Goal: Transaction & Acquisition: Download file/media

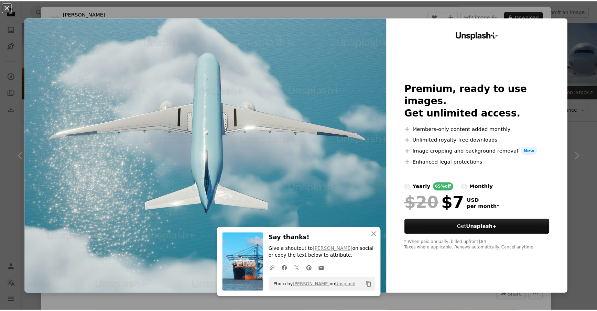
scroll to position [687, 0]
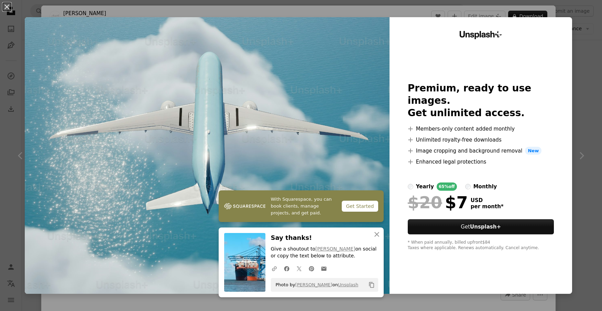
click at [575, 33] on div "An X shape With Squarespace, you can book clients, manage projects, and get pai…" at bounding box center [301, 155] width 602 height 311
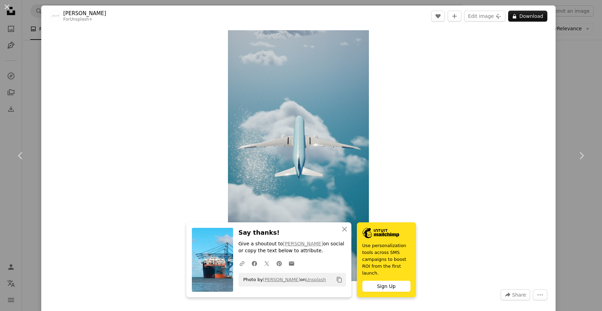
click at [571, 34] on div "An X shape Chevron left Chevron right An X shape Close Say thanks! Give a shout…" at bounding box center [301, 155] width 602 height 311
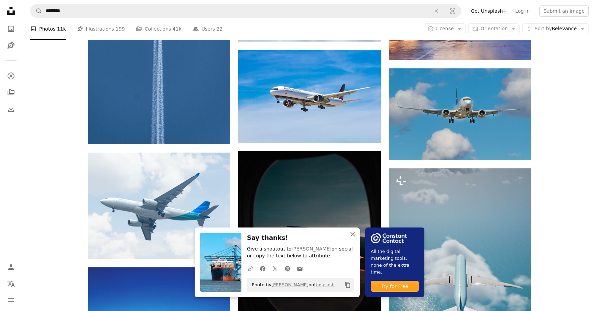
scroll to position [642, 0]
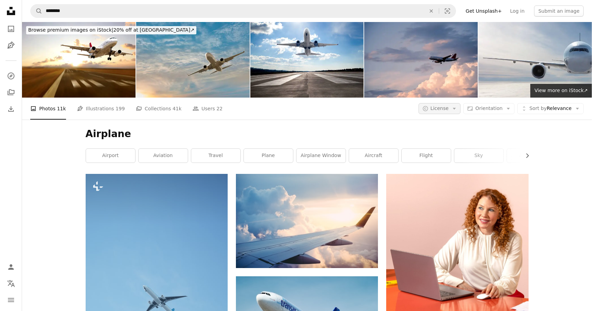
click at [448, 105] on span "License" at bounding box center [439, 107] width 18 height 5
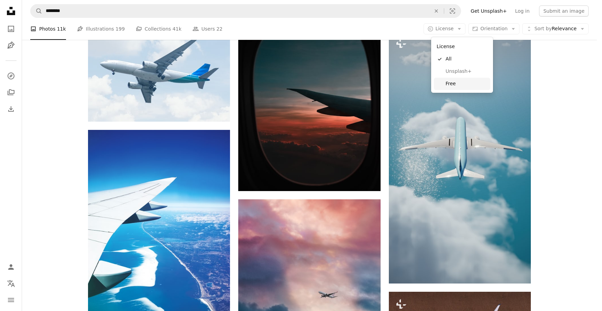
click at [452, 86] on span "Free" at bounding box center [466, 83] width 42 height 7
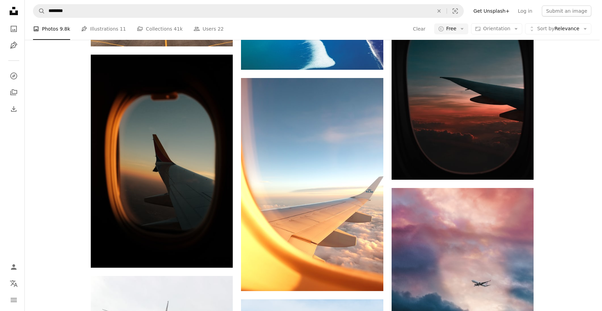
scroll to position [229, 0]
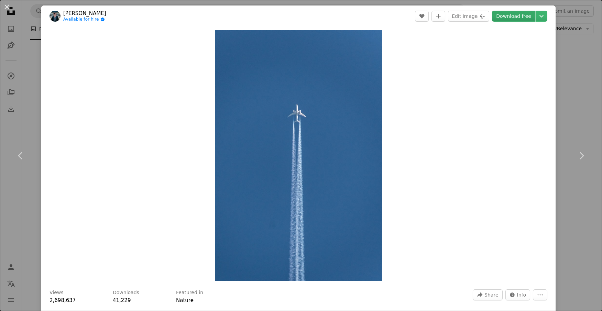
click at [521, 16] on link "Download free" at bounding box center [513, 16] width 43 height 11
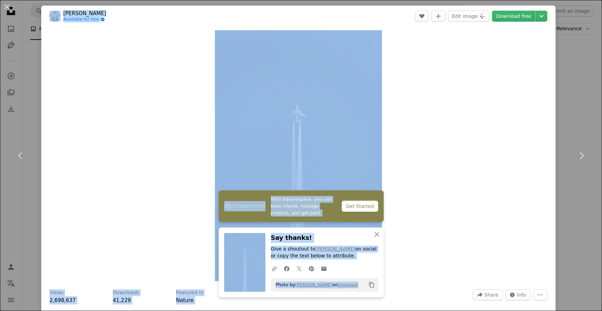
click at [302, 311] on html "Unsplash logo Unsplash Home A photo Pen Tool A compass A stack of folders Downl…" at bounding box center [301, 176] width 602 height 1637
click at [473, 120] on div "Zoom in" at bounding box center [298, 156] width 514 height 258
